Goal: Information Seeking & Learning: Learn about a topic

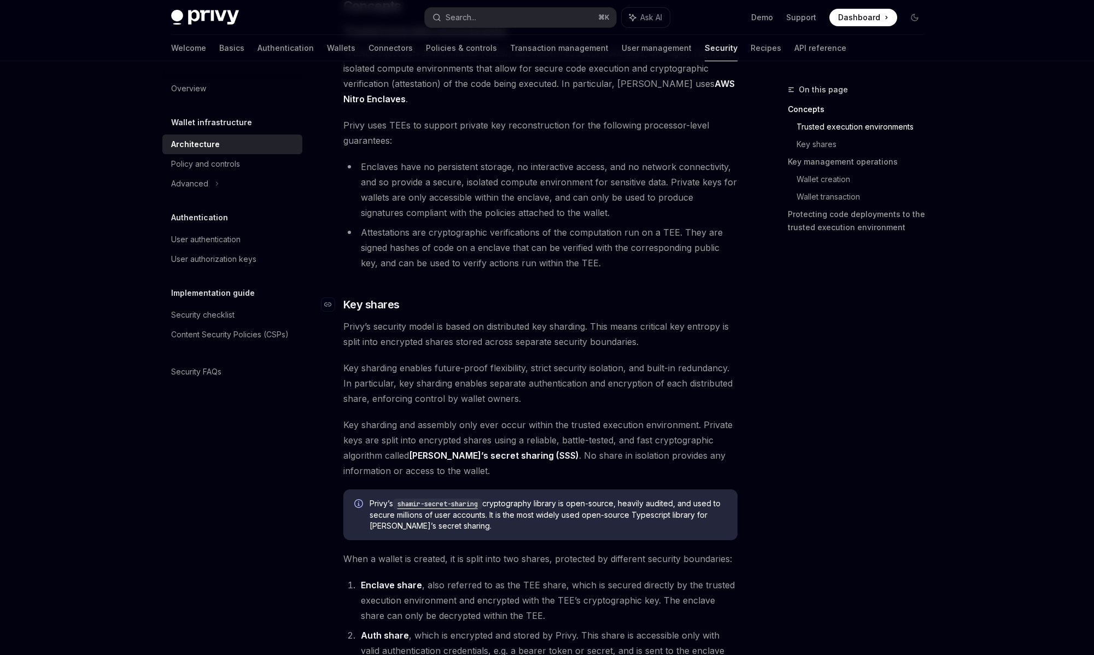
scroll to position [279, 0]
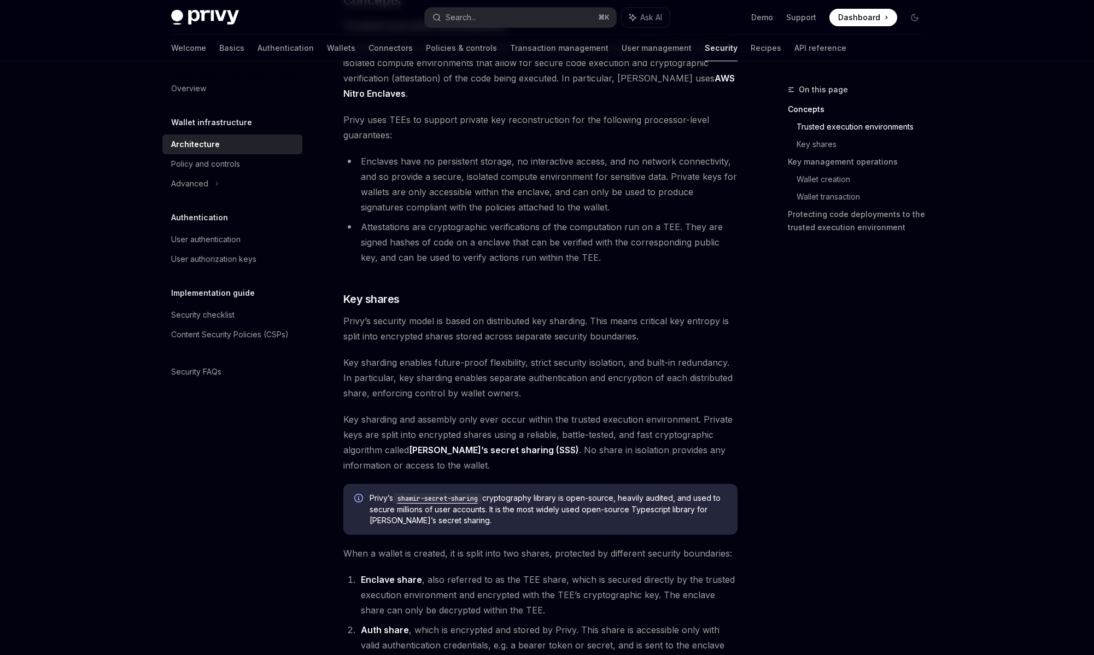
click at [414, 451] on link "[PERSON_NAME]’s secret sharing (SSS)" at bounding box center [494, 449] width 170 height 11
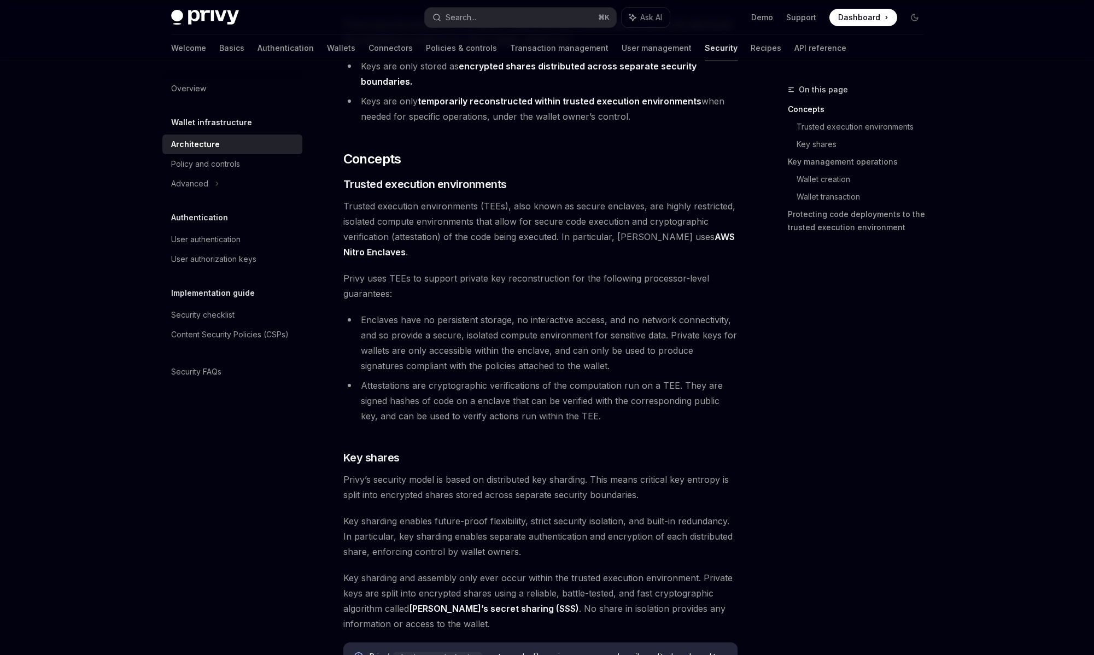
scroll to position [121, 0]
drag, startPoint x: 446, startPoint y: 254, endPoint x: 613, endPoint y: 236, distance: 167.7
click at [613, 236] on span "Trusted execution environments (TEEs), also known as secure enclaves, are highl…" at bounding box center [540, 228] width 394 height 61
copy span "Privy uses AWS Nitro Enclaves ."
click at [575, 273] on span "Privy uses TEEs to support private key reconstruction for the following process…" at bounding box center [540, 285] width 394 height 31
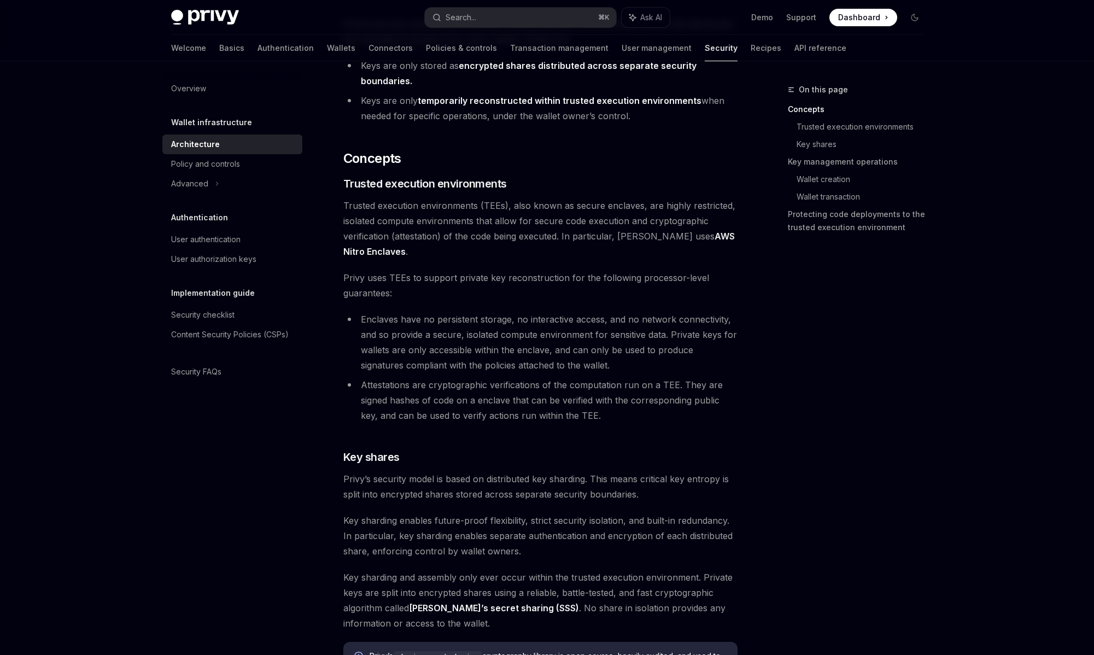
click at [682, 238] on link "AWS Nitro Enclaves" at bounding box center [538, 244] width 391 height 27
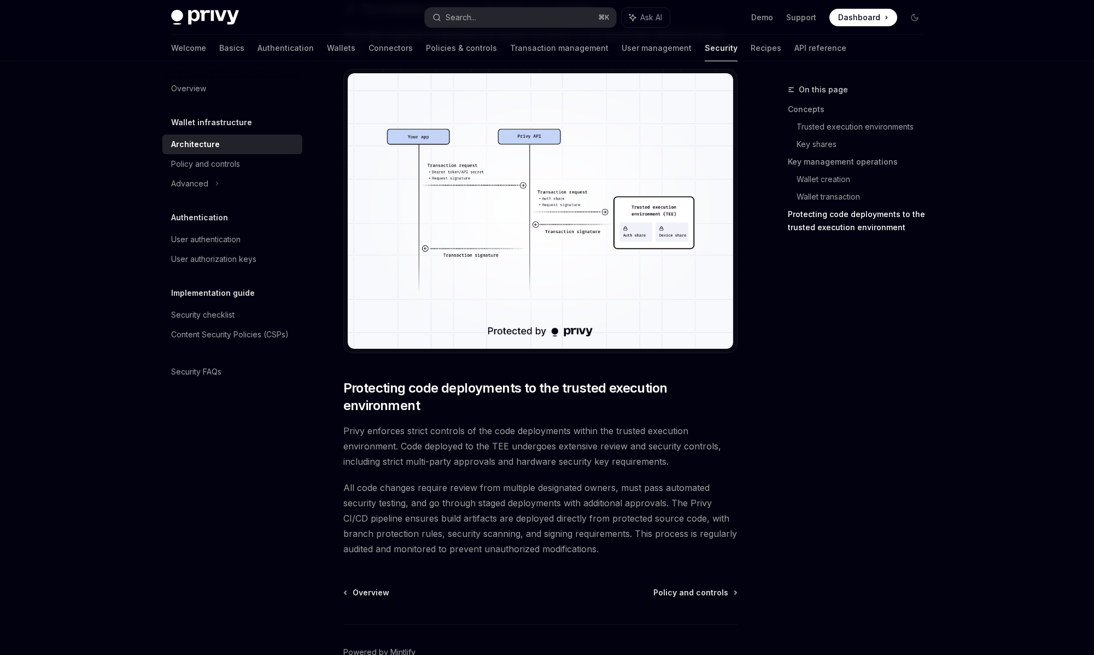
scroll to position [2062, 0]
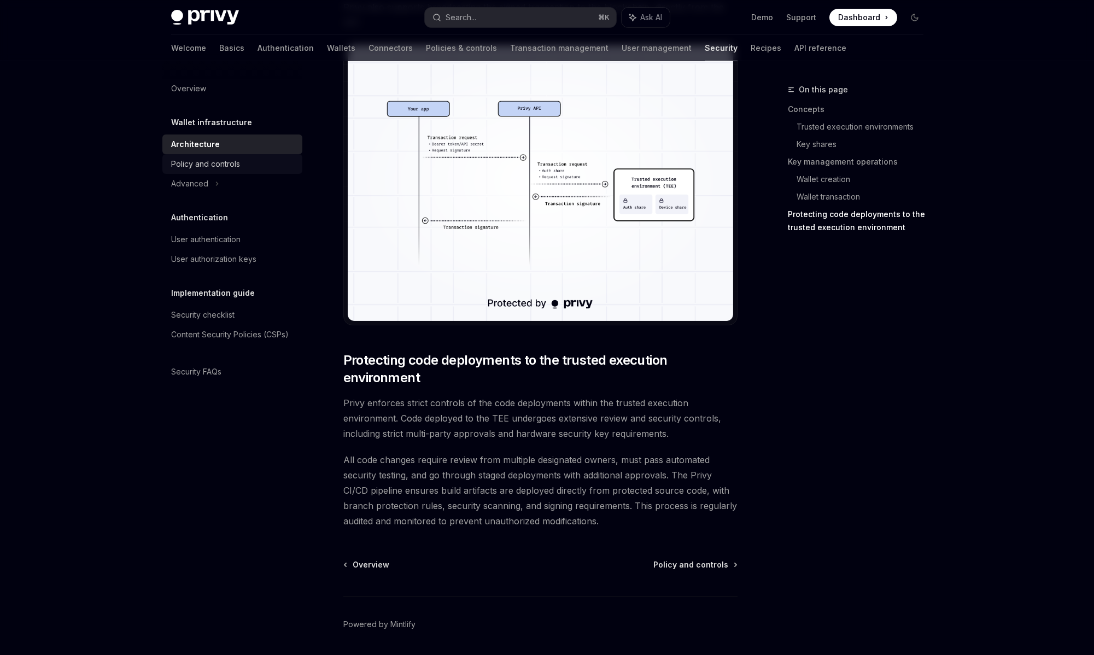
click at [206, 169] on div "Policy and controls" at bounding box center [205, 163] width 69 height 13
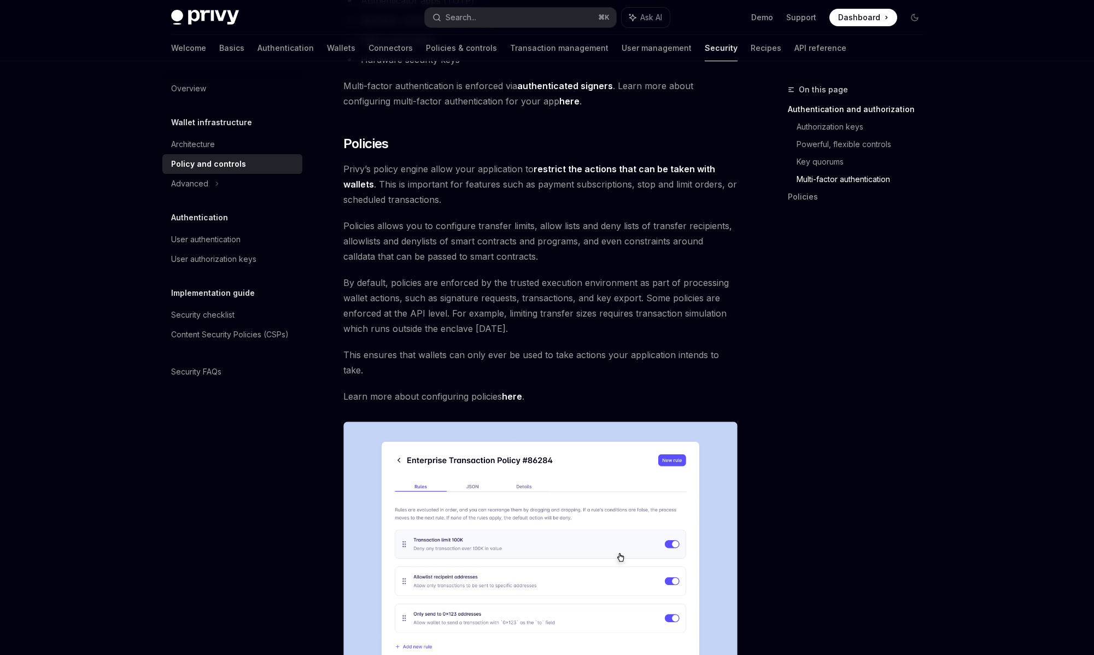
scroll to position [1234, 0]
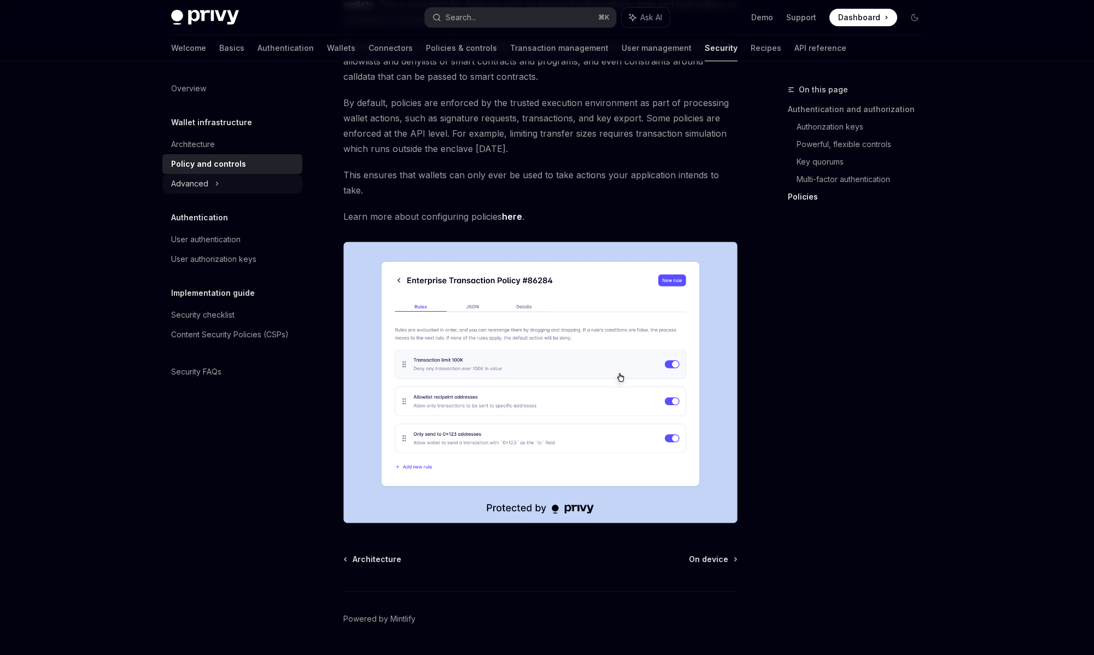
click at [213, 180] on div "Advanced" at bounding box center [232, 184] width 140 height 20
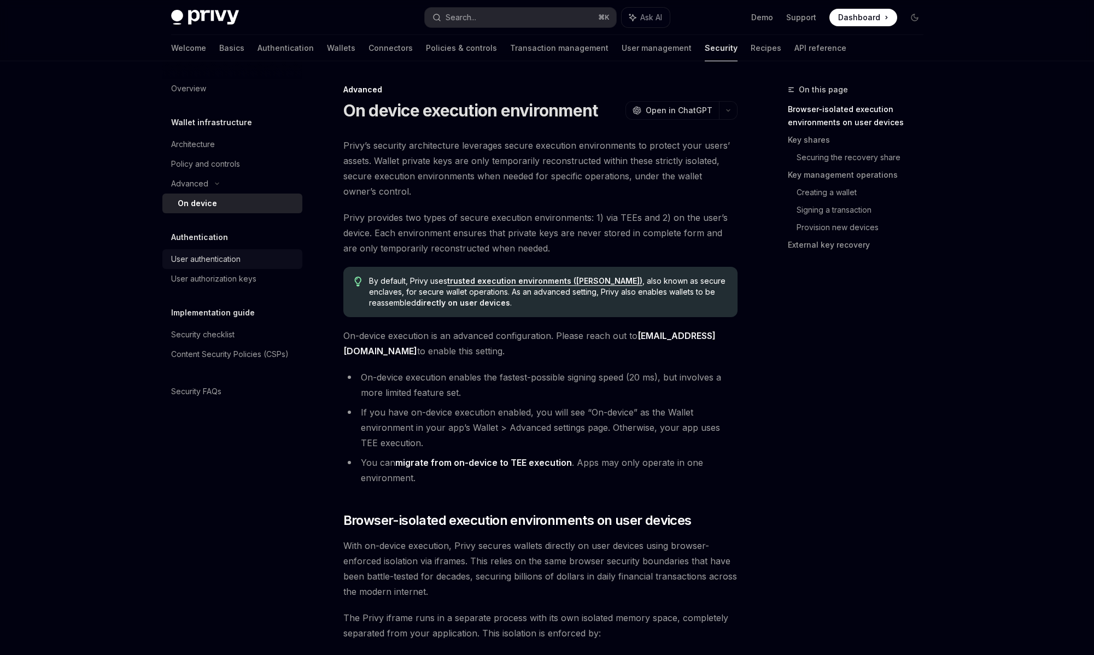
click at [230, 263] on div "User authentication" at bounding box center [205, 258] width 69 height 13
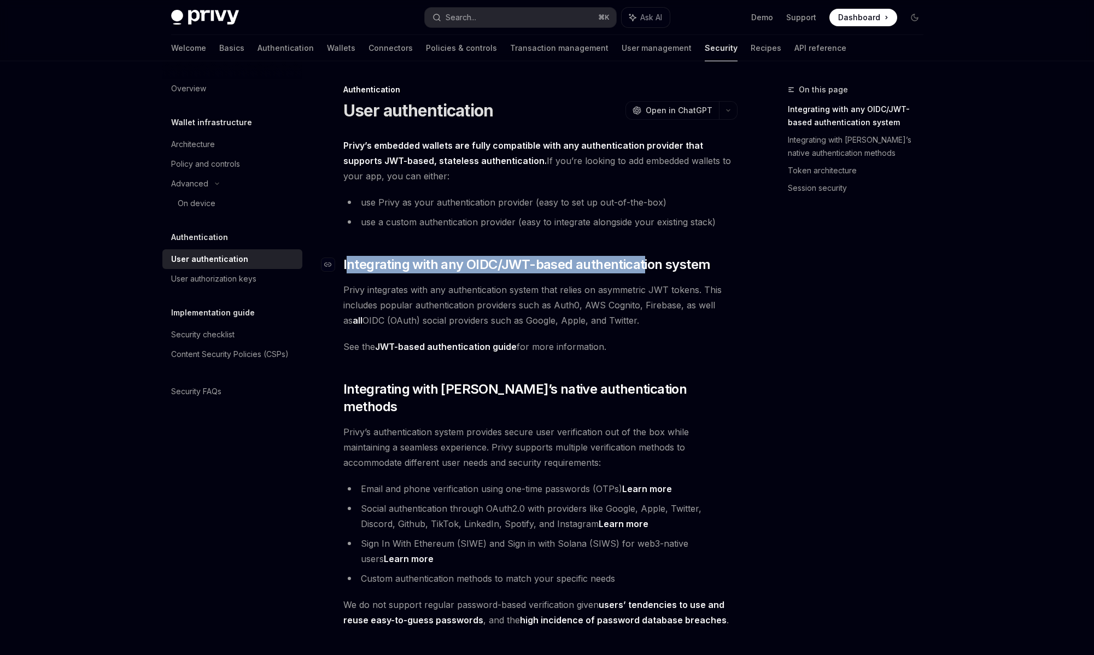
drag, startPoint x: 345, startPoint y: 257, endPoint x: 647, endPoint y: 259, distance: 301.7
click at [647, 259] on span "Integrating with any OIDC/JWT-based authentication system" at bounding box center [526, 264] width 367 height 17
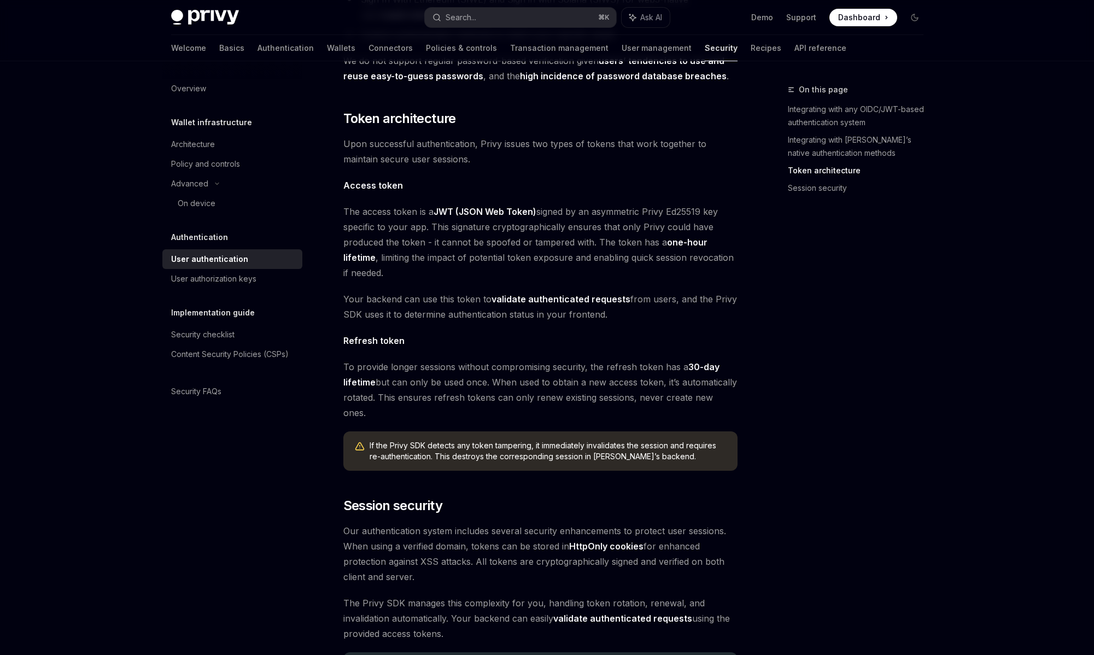
scroll to position [699, 0]
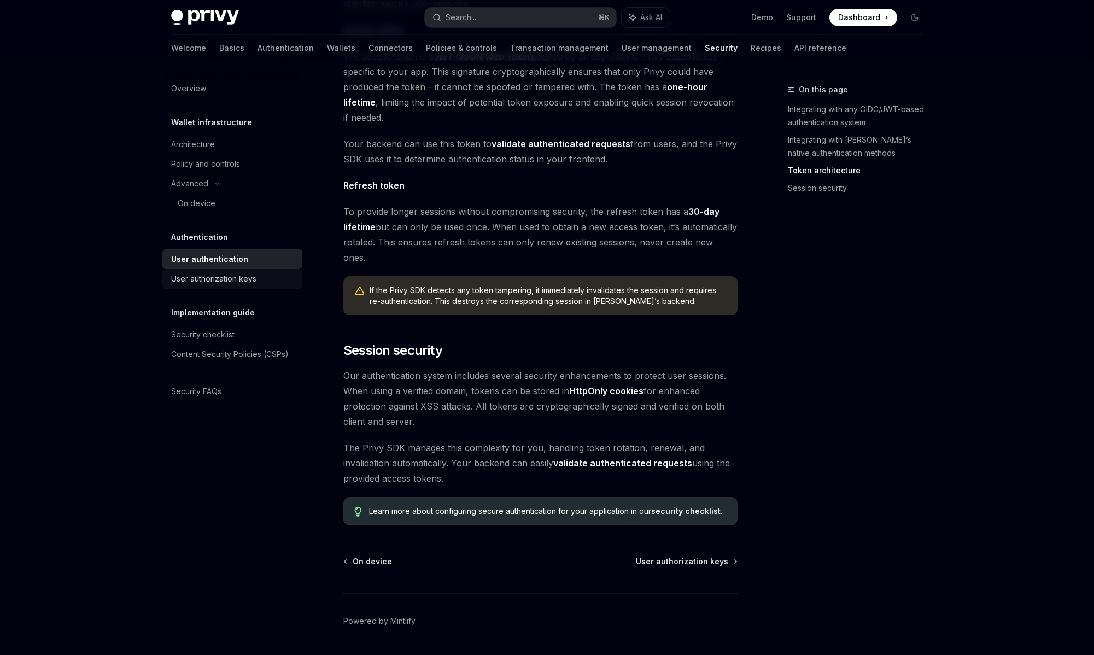
click at [260, 278] on div "User authorization keys" at bounding box center [233, 278] width 125 height 13
type textarea "*"
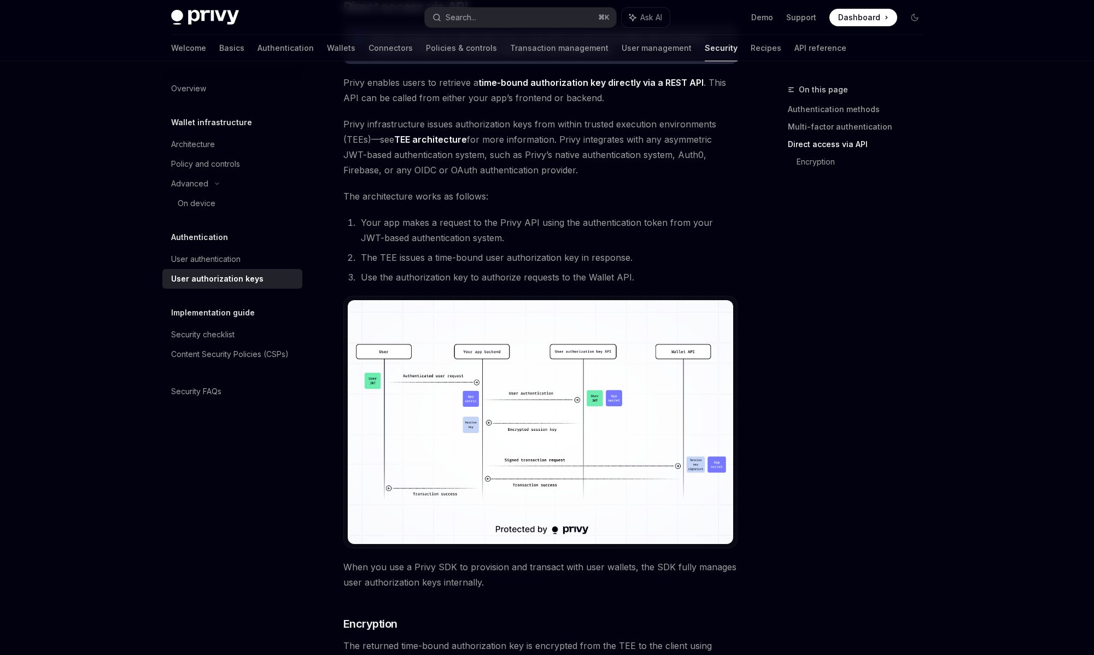
scroll to position [783, 0]
